Goal: Task Accomplishment & Management: Complete application form

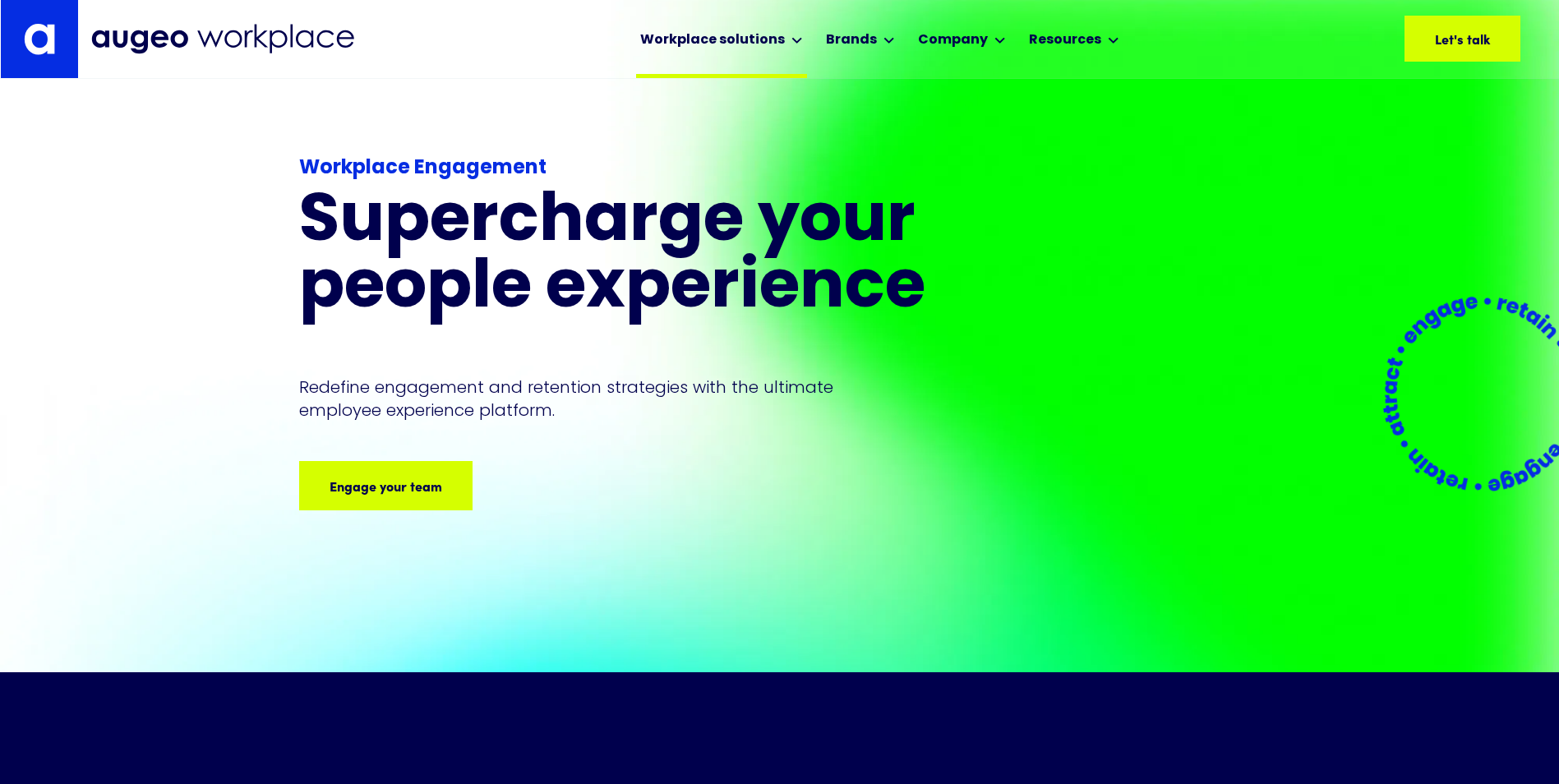
scroll to position [28, 0]
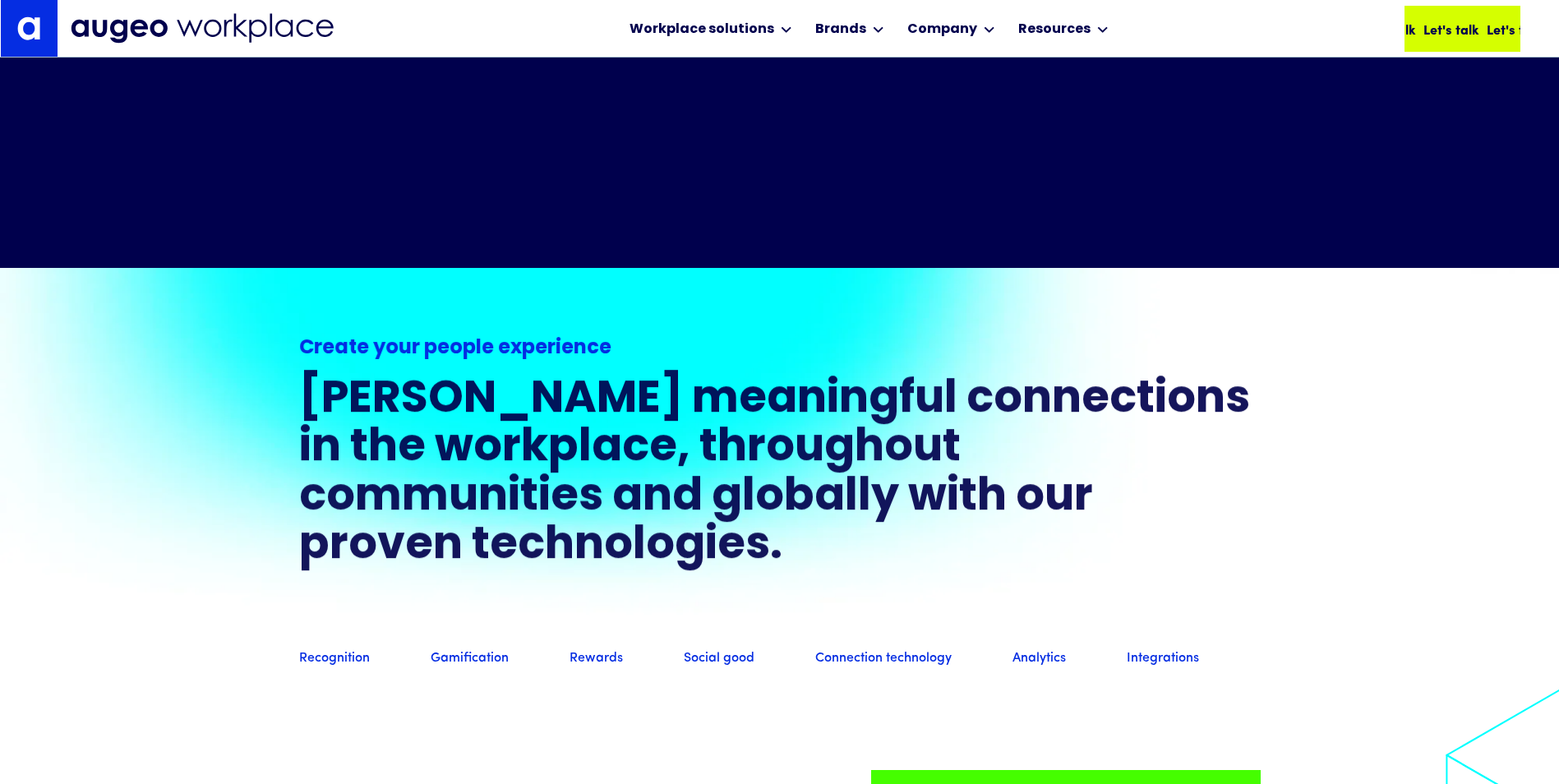
click at [1461, 35] on div "Let's talk" at bounding box center [1438, 28] width 55 height 20
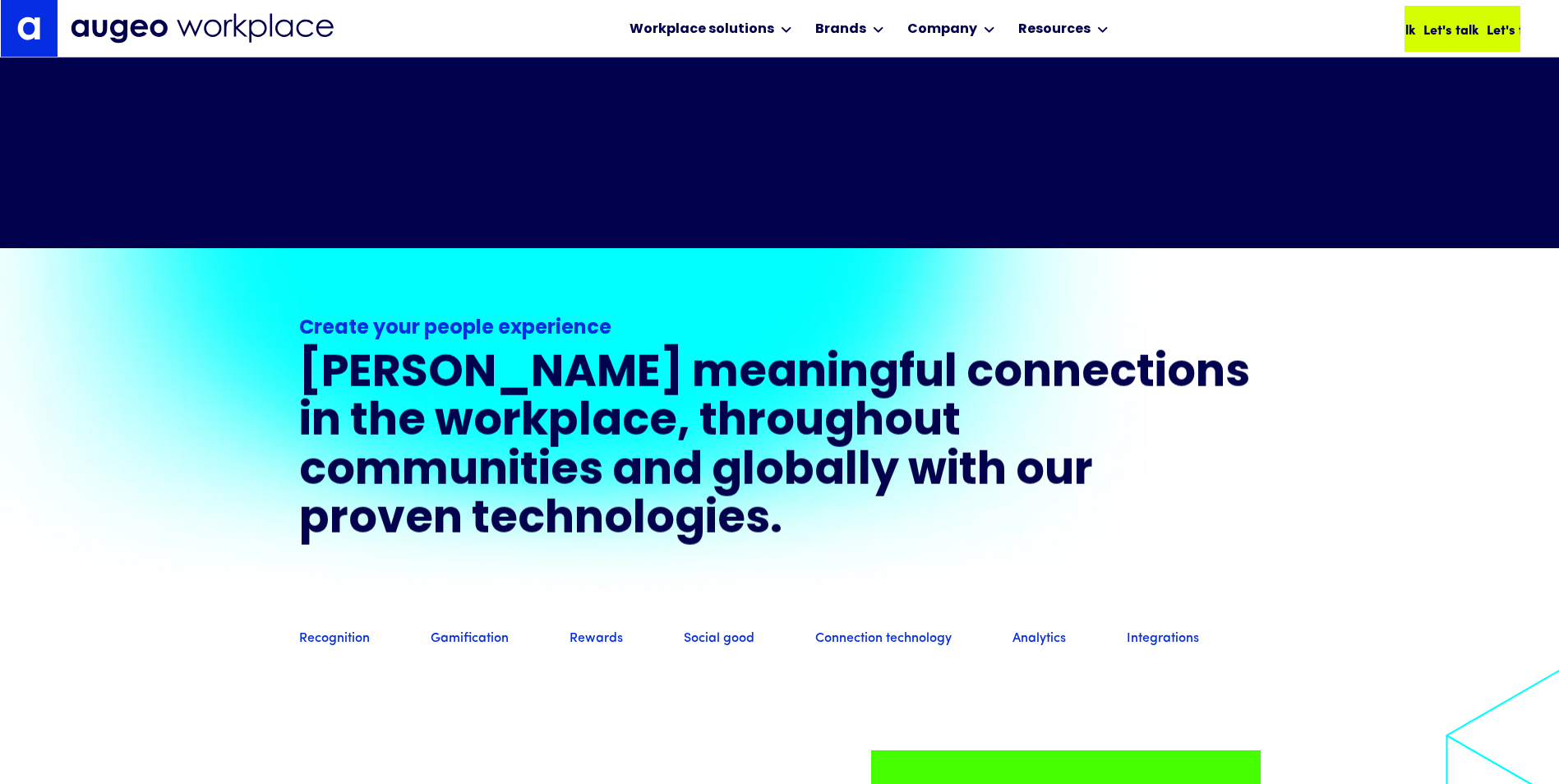
scroll to position [1228, 0]
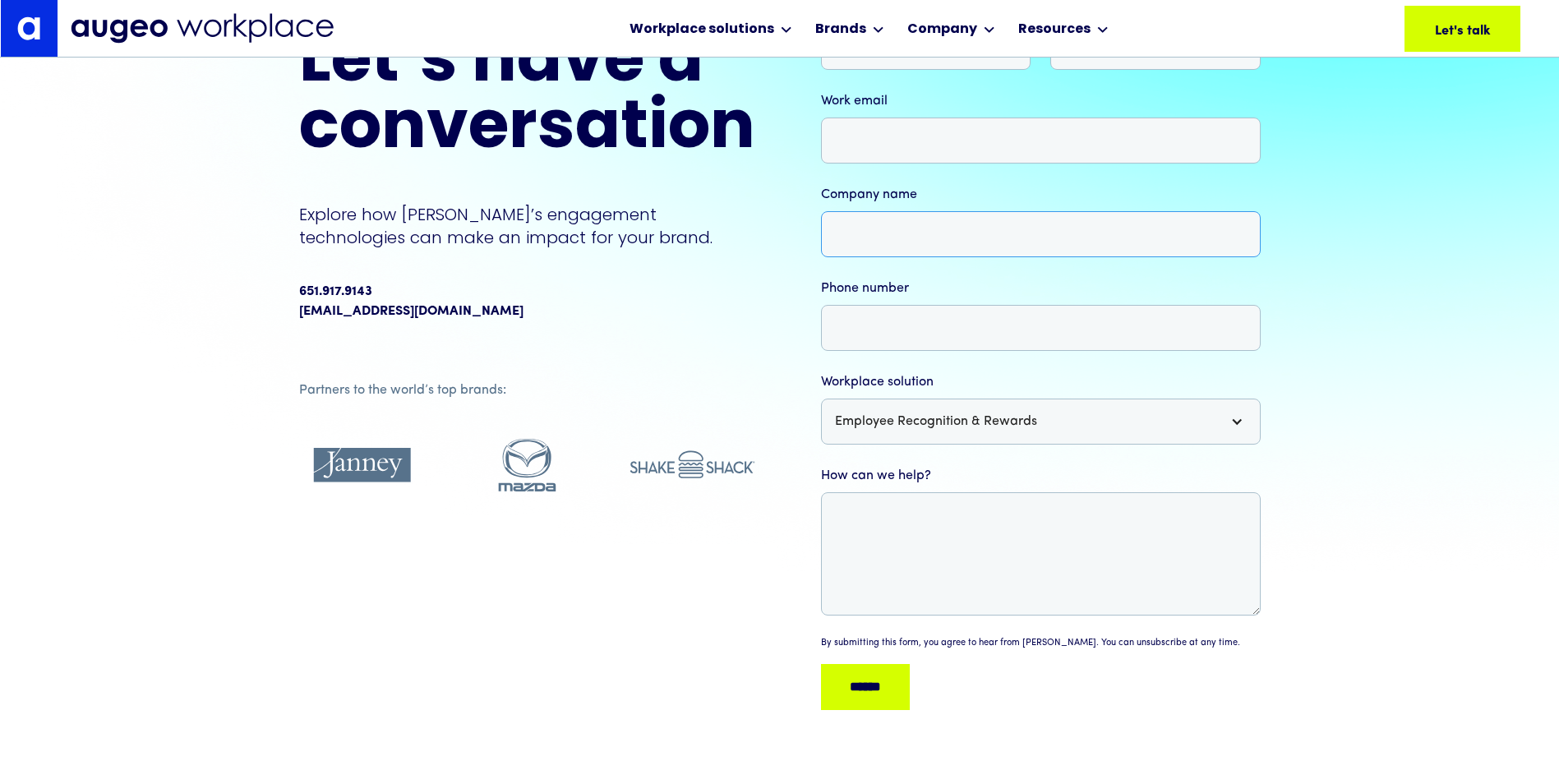
click at [974, 244] on input "Company name" at bounding box center [1040, 234] width 439 height 46
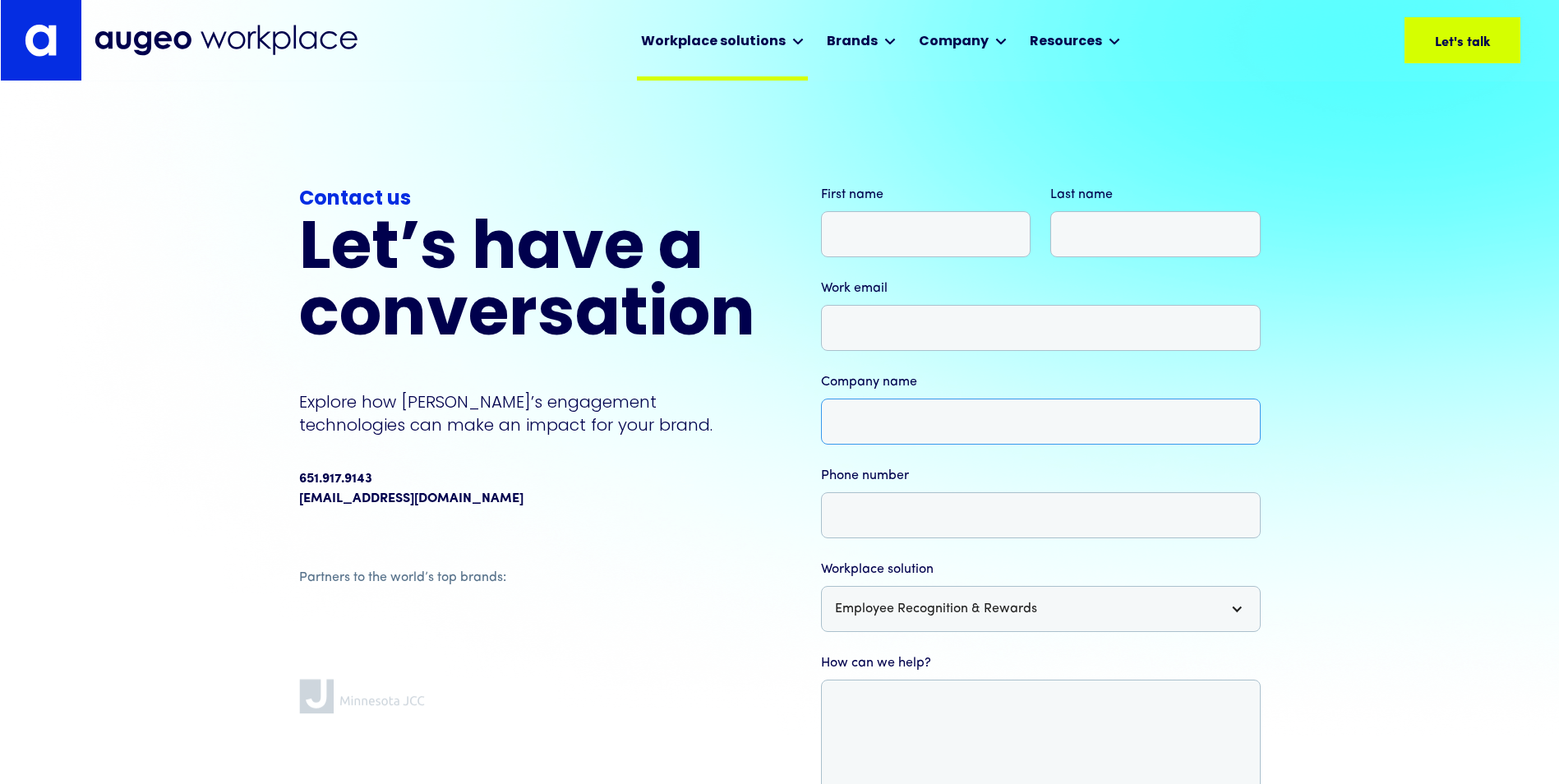
scroll to position [1, 0]
